Goal: Find specific page/section: Find specific page/section

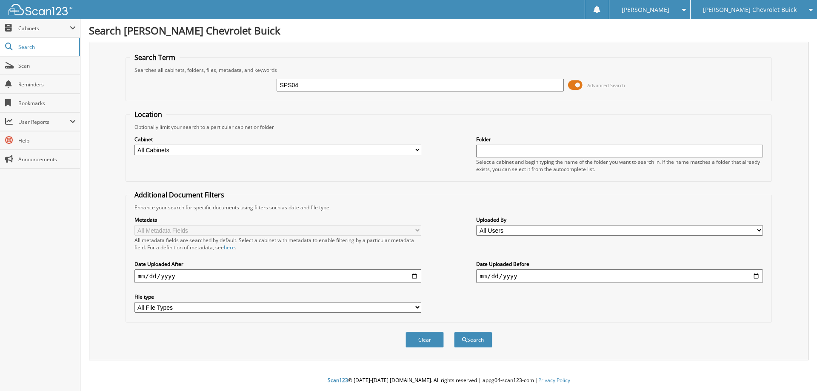
type input "SPS04"
click at [454, 332] on button "Search" at bounding box center [473, 340] width 38 height 16
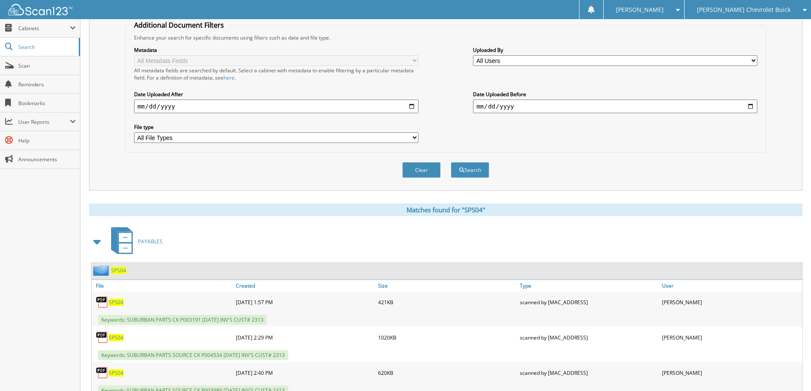
scroll to position [170, 0]
click at [119, 273] on span "SPS04" at bounding box center [118, 269] width 15 height 7
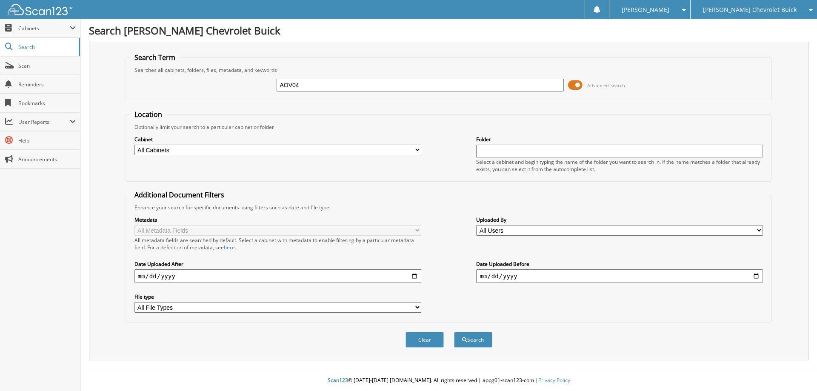
type input "AOV04"
click at [454, 332] on button "Search" at bounding box center [473, 340] width 38 height 16
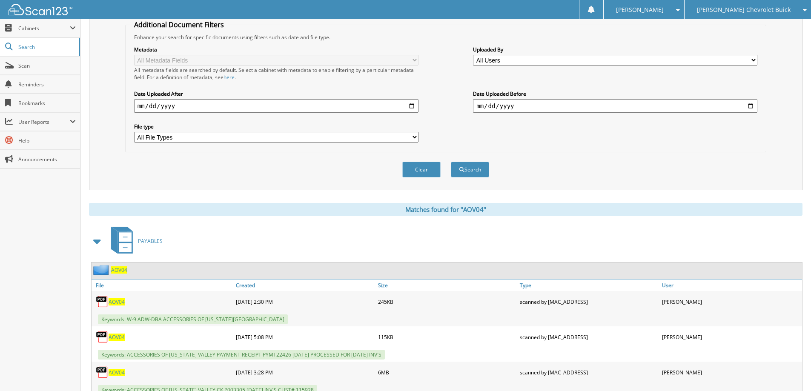
scroll to position [298, 0]
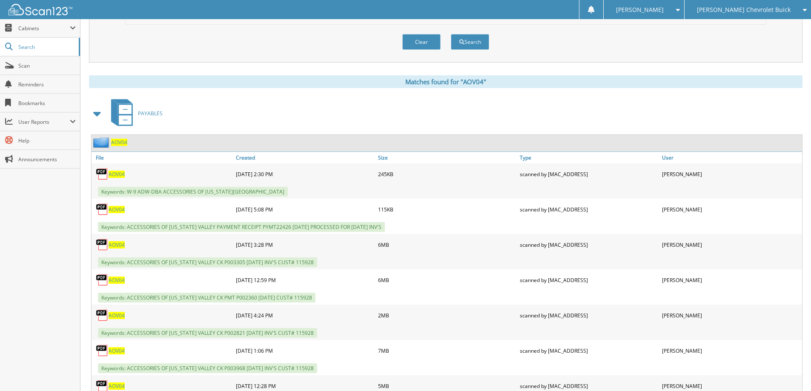
click at [120, 142] on span "AOV04" at bounding box center [119, 142] width 16 height 7
